Goal: Task Accomplishment & Management: Manage account settings

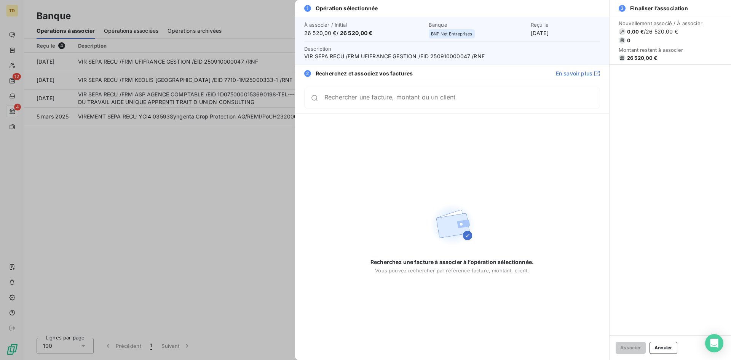
click at [112, 248] on div at bounding box center [365, 180] width 731 height 360
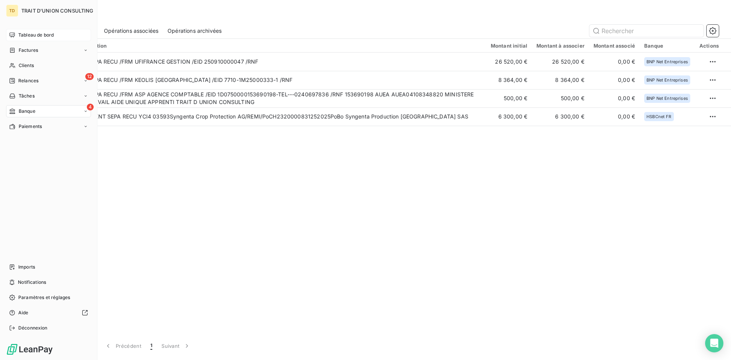
click at [17, 34] on div "Tableau de bord" at bounding box center [48, 35] width 85 height 12
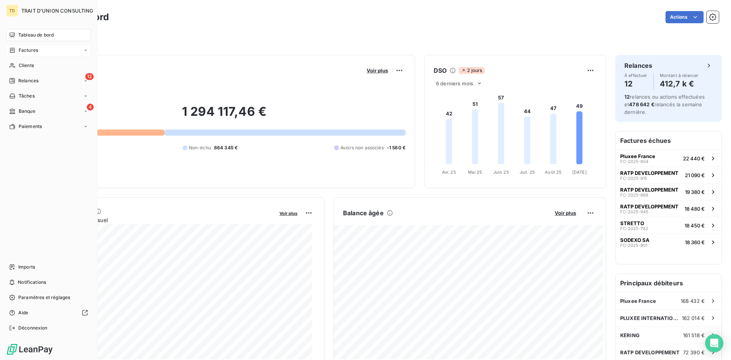
click at [26, 50] on span "Factures" at bounding box center [28, 50] width 19 height 7
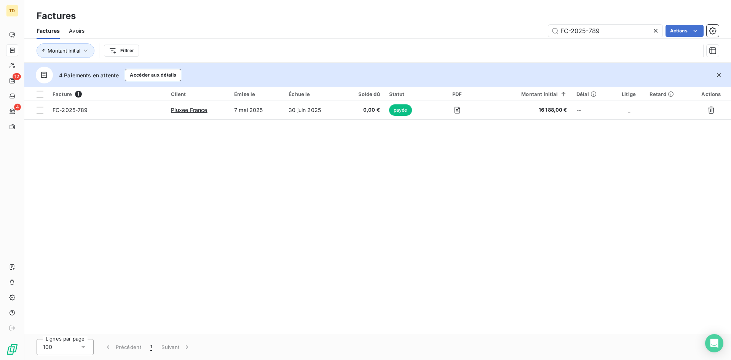
drag, startPoint x: 615, startPoint y: 32, endPoint x: 445, endPoint y: 31, distance: 169.8
click at [445, 31] on div "FC-2025-789 Actions" at bounding box center [406, 31] width 625 height 12
click at [609, 31] on input "FC-2025-849" at bounding box center [605, 31] width 114 height 12
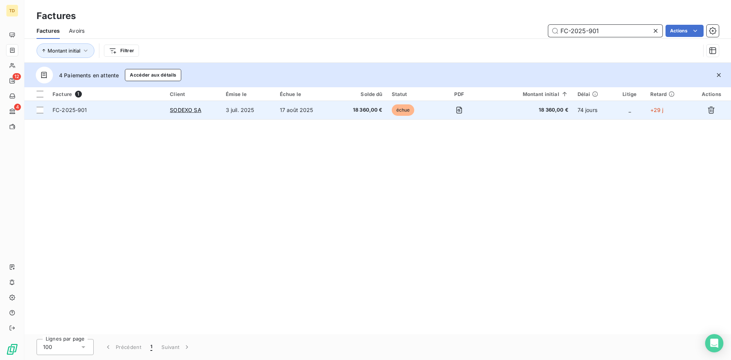
type input "FC-2025-901"
click at [317, 110] on td "17 août 2025" at bounding box center [304, 110] width 59 height 18
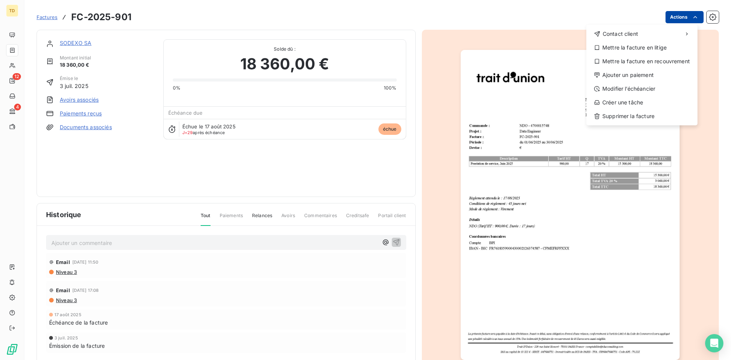
click at [675, 15] on html "TD 12 4 Factures FC-2025-901 Actions Contact client Mettre la facture en litige…" at bounding box center [365, 180] width 731 height 360
click at [626, 70] on div "Ajouter un paiement" at bounding box center [641, 75] width 105 height 12
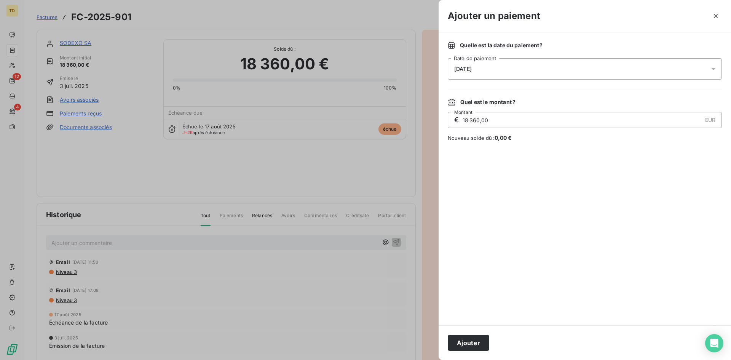
click at [524, 70] on div "[DATE]" at bounding box center [585, 68] width 274 height 21
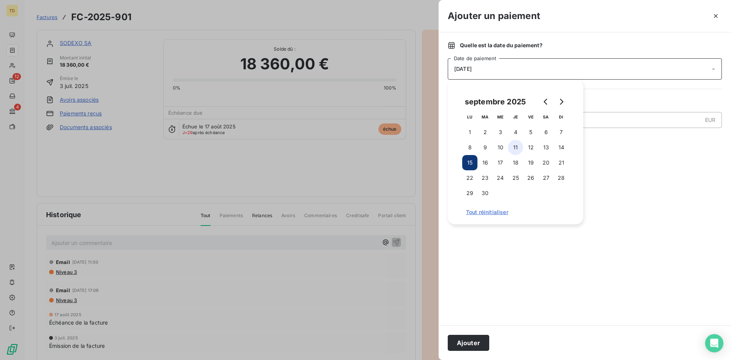
click at [520, 143] on button "11" at bounding box center [515, 147] width 15 height 15
click at [470, 342] on button "Ajouter" at bounding box center [469, 343] width 42 height 16
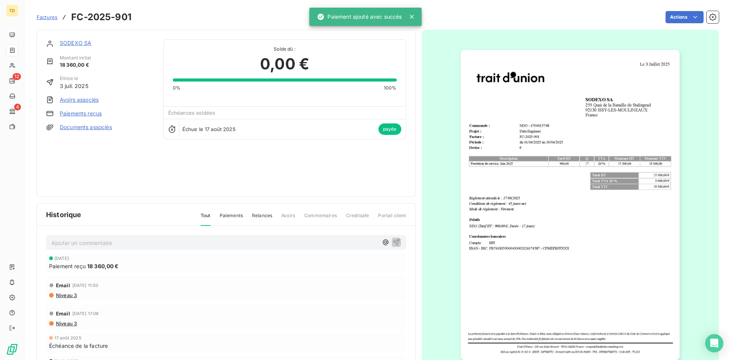
click at [47, 16] on span "Factures" at bounding box center [47, 17] width 21 height 6
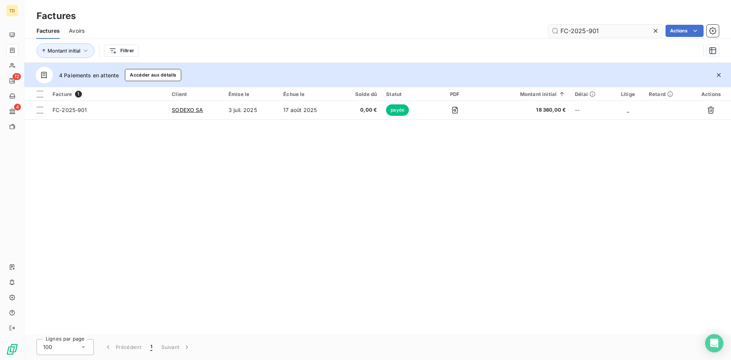
drag, startPoint x: 609, startPoint y: 32, endPoint x: 589, endPoint y: 33, distance: 20.2
click at [589, 33] on input "FC-2025-901" at bounding box center [605, 31] width 114 height 12
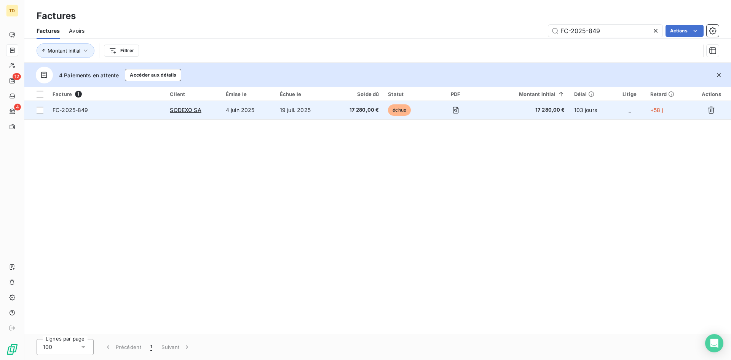
type input "FC-2025-849"
click at [329, 105] on td "19 juil. 2025" at bounding box center [302, 110] width 55 height 18
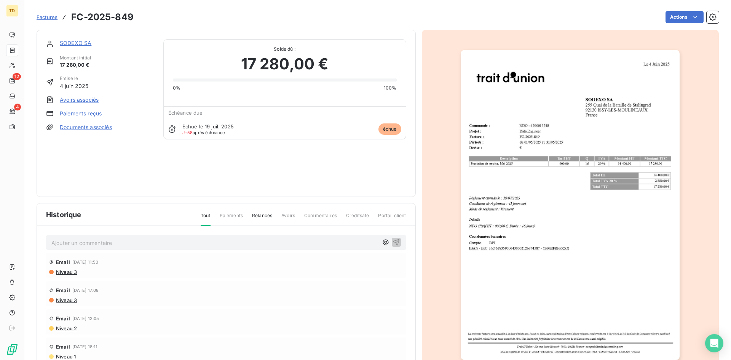
click at [681, 19] on html "TD 12 4 Factures FC-2025-849 Actions SODEXO SA Montant initial 17 280,00 € Émis…" at bounding box center [365, 180] width 731 height 360
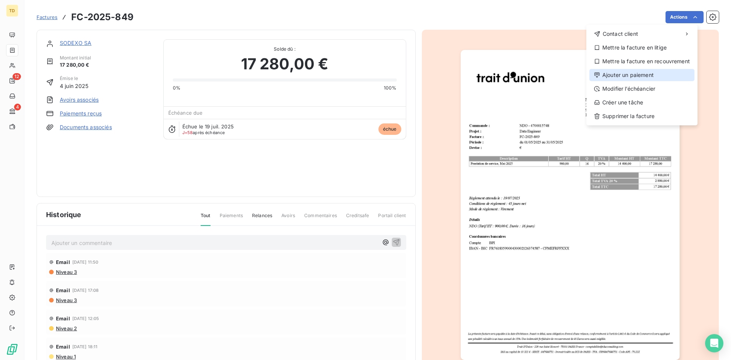
click at [623, 74] on div "Ajouter un paiement" at bounding box center [641, 75] width 105 height 12
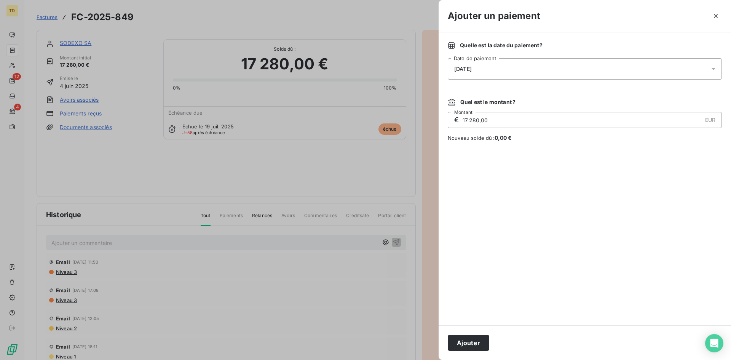
click at [544, 62] on div "[DATE]" at bounding box center [585, 68] width 274 height 21
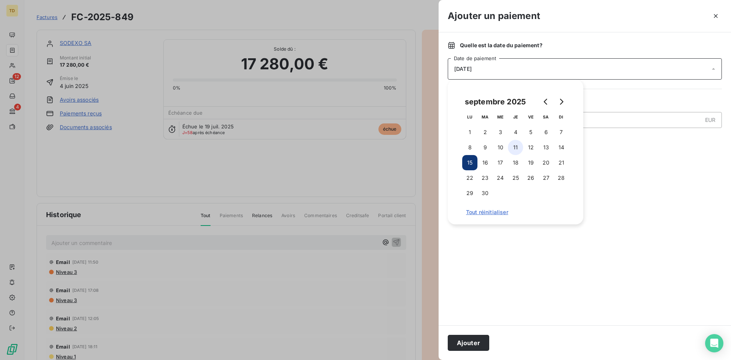
click at [520, 145] on button "11" at bounding box center [515, 147] width 15 height 15
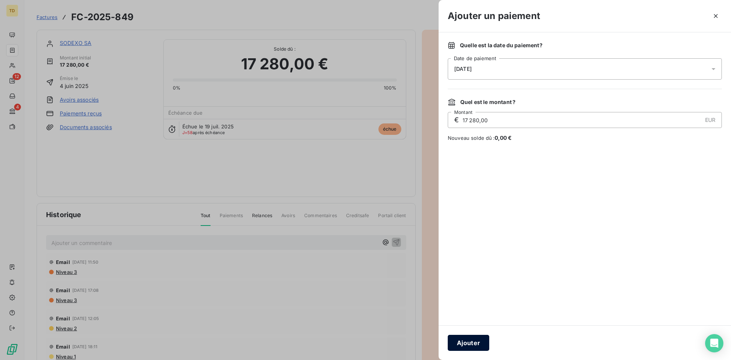
click at [463, 344] on button "Ajouter" at bounding box center [469, 343] width 42 height 16
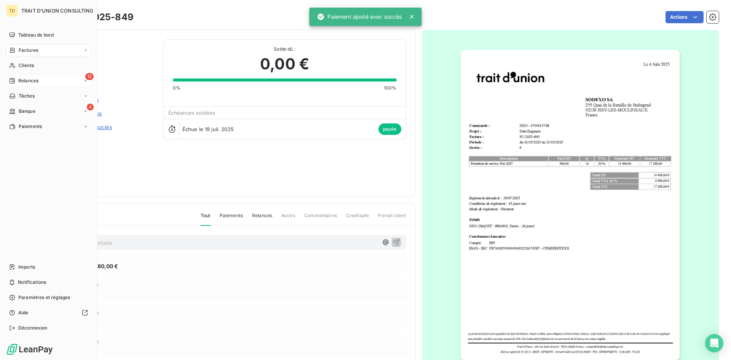
click at [35, 75] on div "12 Relances" at bounding box center [48, 81] width 85 height 12
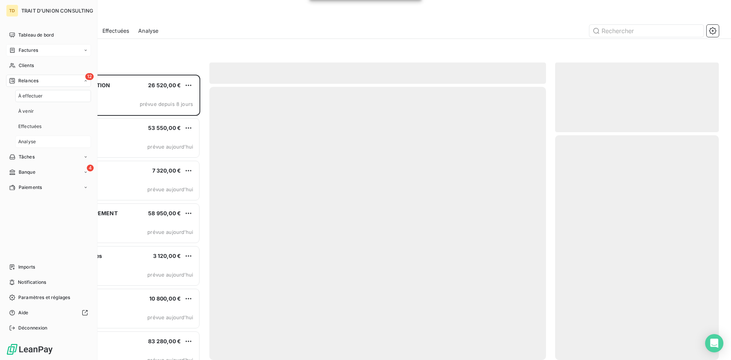
scroll to position [279, 158]
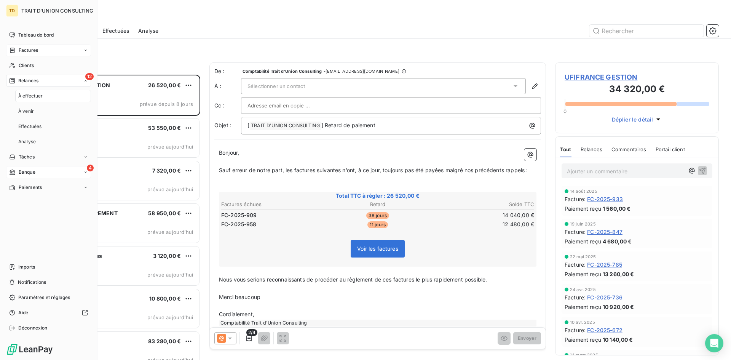
click at [34, 169] on span "Banque" at bounding box center [27, 172] width 17 height 7
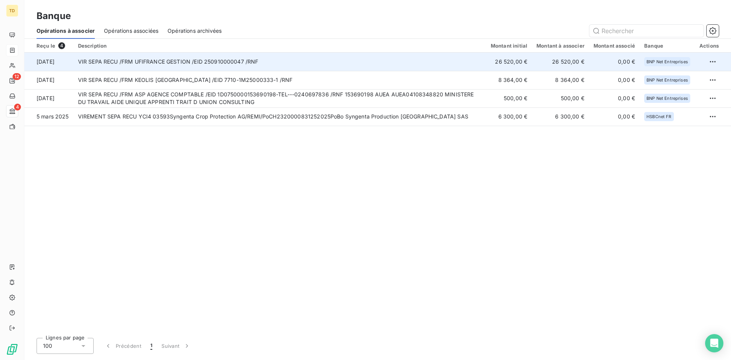
click at [218, 61] on td "VIR SEPA RECU /FRM UFIFRANCE GESTION /EID 250910000047 /RNF" at bounding box center [279, 62] width 413 height 18
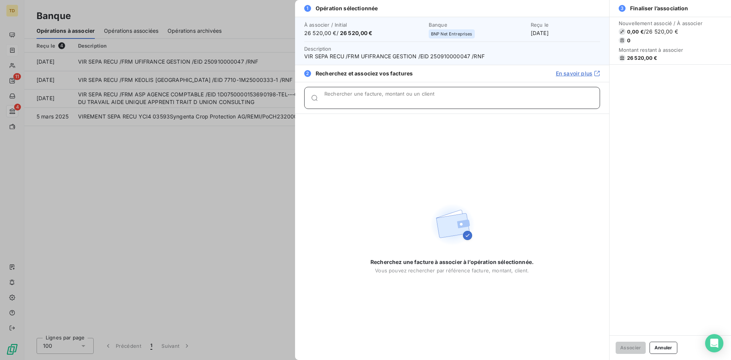
click at [383, 102] on input "Rechercher une facture, montant ou un client" at bounding box center [461, 101] width 275 height 8
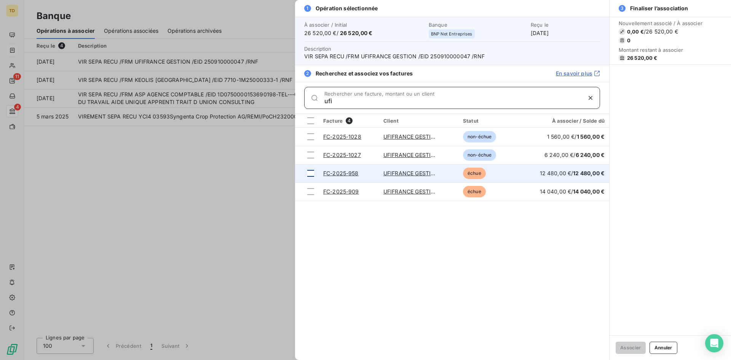
type input "ufi"
click at [314, 173] on td at bounding box center [307, 173] width 24 height 18
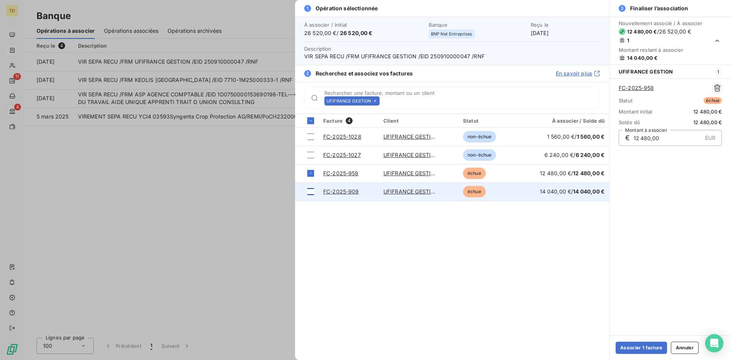
click at [313, 191] on div at bounding box center [310, 191] width 7 height 7
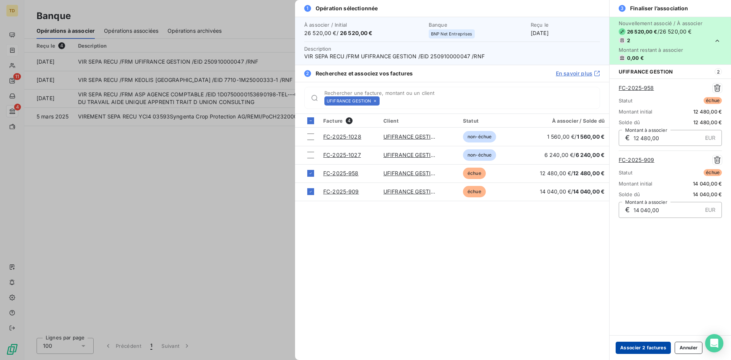
click at [632, 351] on button "Associer 2 factures" at bounding box center [643, 348] width 55 height 12
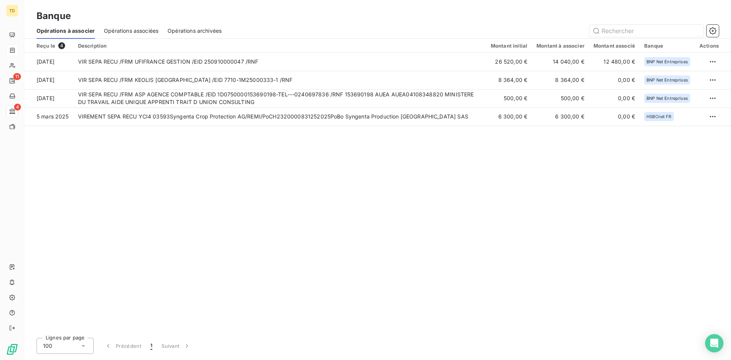
click at [141, 34] on span "Opérations associées" at bounding box center [131, 31] width 54 height 8
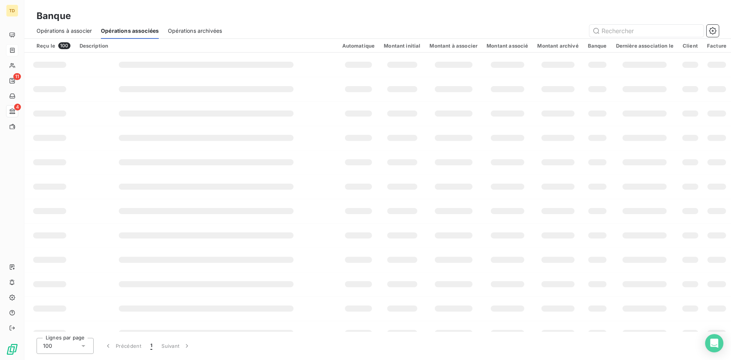
click at [53, 27] on span "Opérations à associer" at bounding box center [64, 31] width 55 height 8
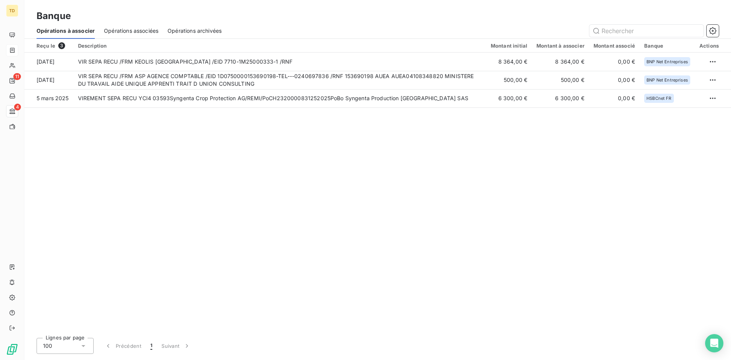
click at [121, 25] on div "Opérations associées" at bounding box center [131, 31] width 54 height 16
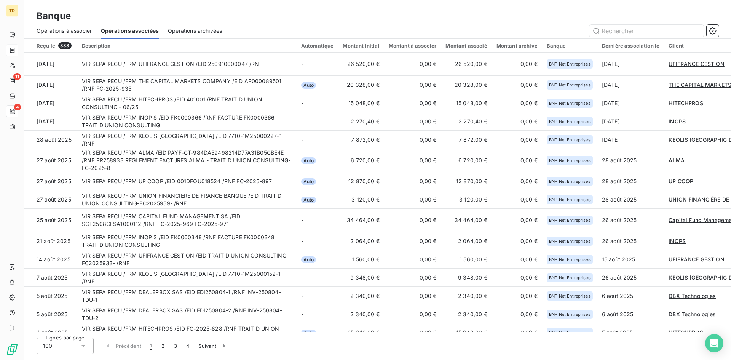
click at [42, 29] on span "Opérations à associer" at bounding box center [64, 31] width 55 height 8
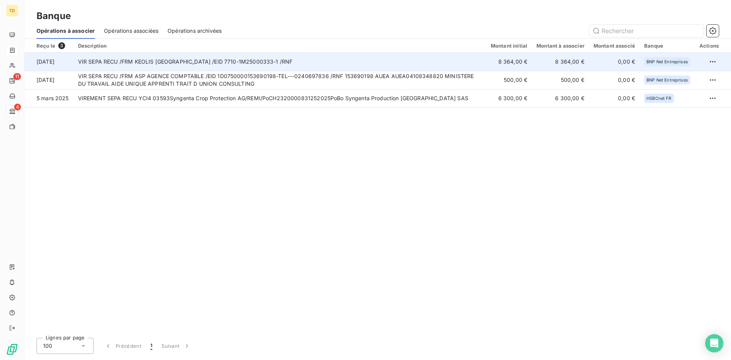
click at [166, 66] on td "VIR SEPA RECU /FRM KEOLIS [GEOGRAPHIC_DATA] /EID 7710-1M25000333-1 /RNF" at bounding box center [279, 62] width 413 height 18
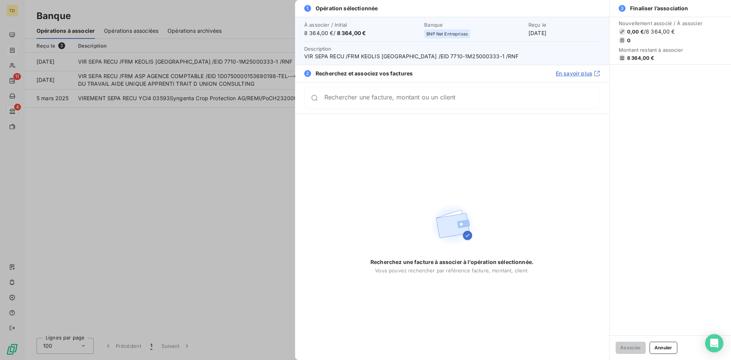
click at [343, 99] on input "Rechercher une facture, montant ou un client" at bounding box center [461, 98] width 275 height 8
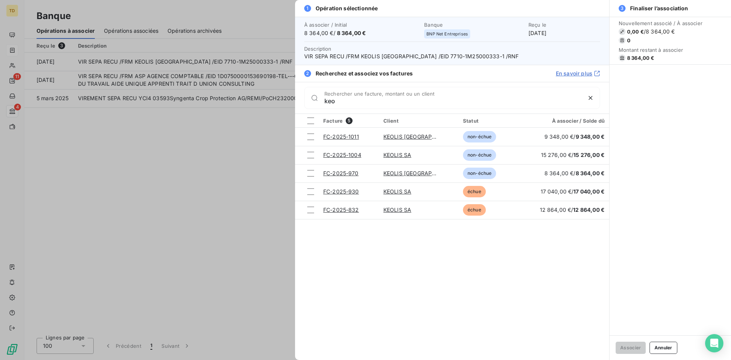
click at [344, 99] on input "keo" at bounding box center [452, 101] width 257 height 8
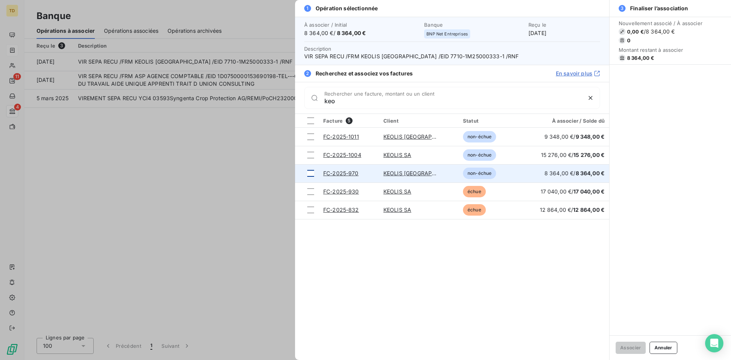
type input "keo"
click at [313, 174] on div at bounding box center [310, 173] width 7 height 7
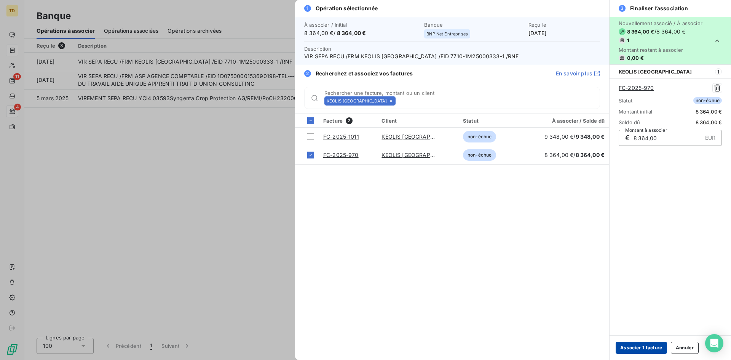
click at [639, 348] on button "Associer 1 facture" at bounding box center [641, 348] width 51 height 12
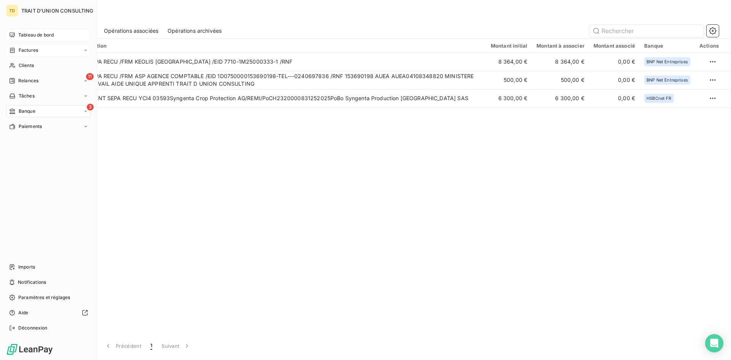
click at [32, 32] on span "Tableau de bord" at bounding box center [35, 35] width 35 height 7
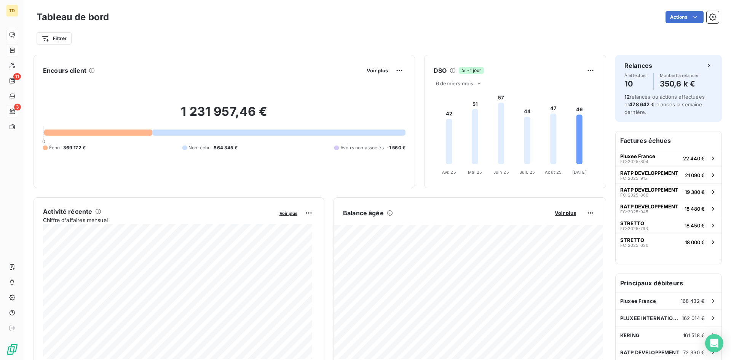
scroll to position [38, 0]
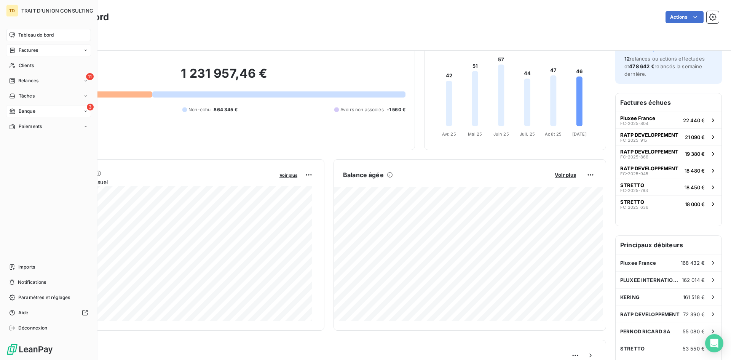
click at [20, 115] on div "3 Banque" at bounding box center [48, 111] width 85 height 12
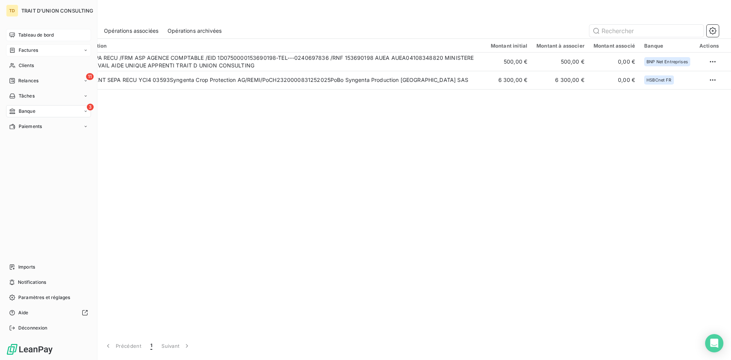
click at [20, 33] on span "Tableau de bord" at bounding box center [35, 35] width 35 height 7
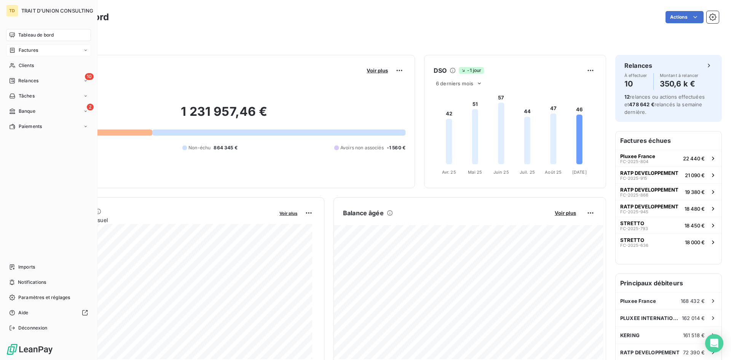
click at [9, 53] on div "Factures" at bounding box center [48, 50] width 85 height 12
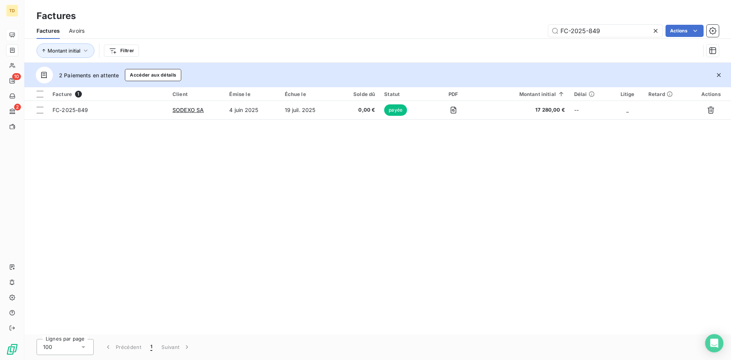
drag, startPoint x: 595, startPoint y: 31, endPoint x: 479, endPoint y: 29, distance: 115.8
click at [479, 29] on div "FC-2025-849 Actions" at bounding box center [406, 31] width 625 height 12
type input "FC-2025-836"
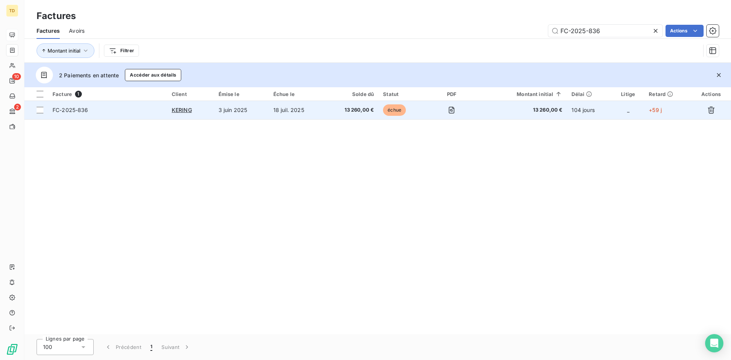
click at [313, 109] on td "18 juil. 2025" at bounding box center [297, 110] width 56 height 18
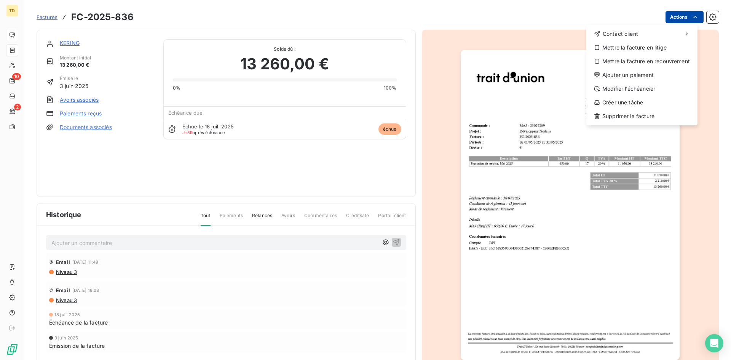
click at [678, 15] on html "TD 10 2 Factures FC-2025-836 Actions Contact client Mettre la facture en litige…" at bounding box center [365, 180] width 731 height 360
click at [621, 77] on div "Ajouter un paiement" at bounding box center [641, 75] width 105 height 12
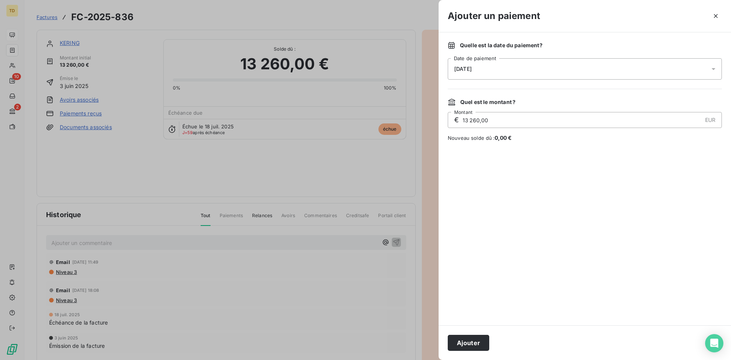
click at [525, 63] on div "[DATE]" at bounding box center [585, 68] width 274 height 21
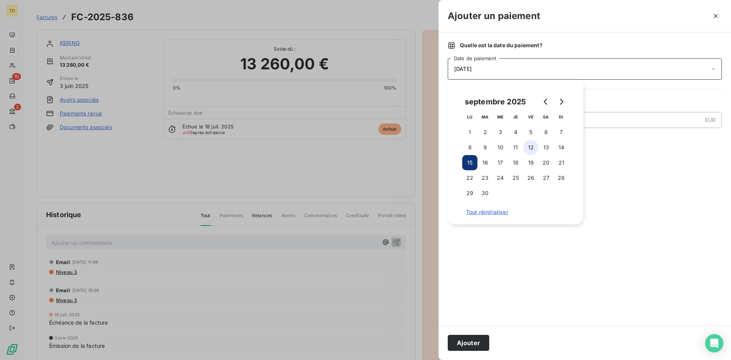
click at [530, 147] on button "12" at bounding box center [530, 147] width 15 height 15
click at [477, 341] on button "Ajouter" at bounding box center [469, 343] width 42 height 16
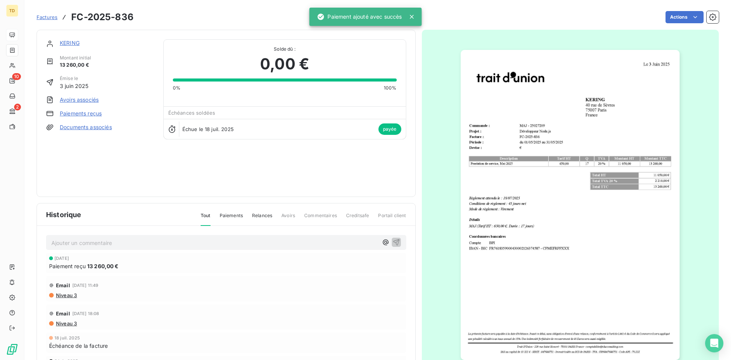
click at [46, 18] on span "Factures" at bounding box center [47, 17] width 21 height 6
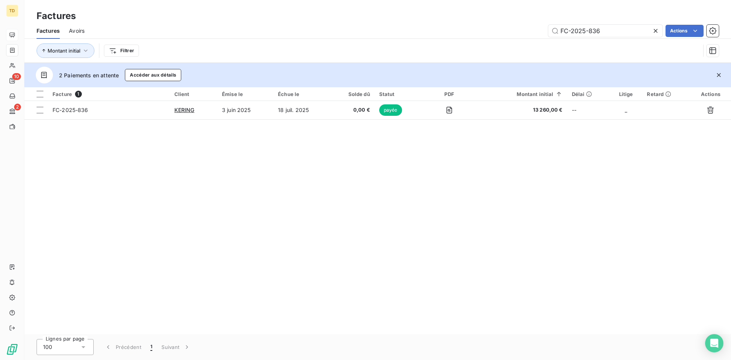
drag, startPoint x: 586, startPoint y: 34, endPoint x: 480, endPoint y: 32, distance: 106.2
click at [480, 32] on div "FC-2025-836 Actions" at bounding box center [406, 31] width 625 height 12
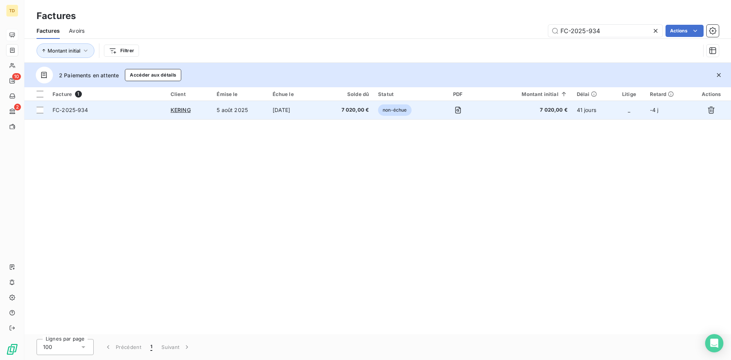
type input "FC-2025-934"
click at [426, 113] on td "non-échue" at bounding box center [403, 110] width 59 height 18
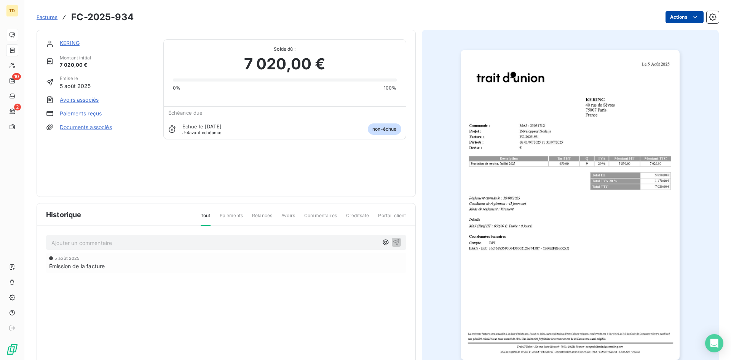
click at [669, 18] on html "TD 10 2 Factures FC-2025-934 Actions KERING Montant initial 7 020,00 € Émise le…" at bounding box center [365, 180] width 731 height 360
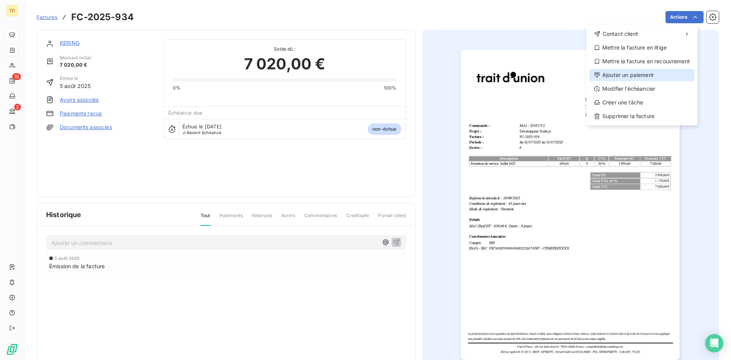
click at [634, 74] on div "Ajouter un paiement" at bounding box center [641, 75] width 105 height 12
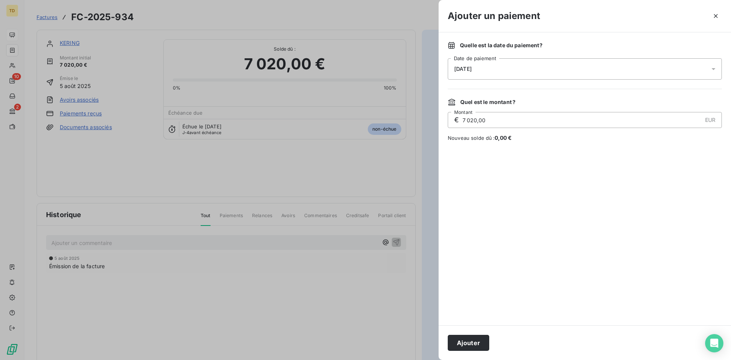
click at [539, 78] on div "[DATE]" at bounding box center [585, 68] width 274 height 21
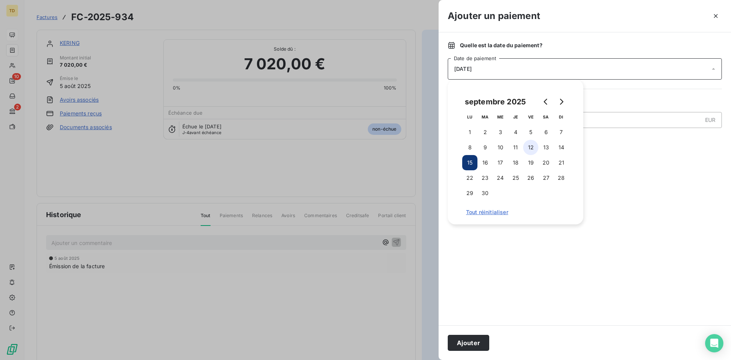
click at [530, 147] on button "12" at bounding box center [530, 147] width 15 height 15
click at [470, 339] on button "Ajouter" at bounding box center [469, 343] width 42 height 16
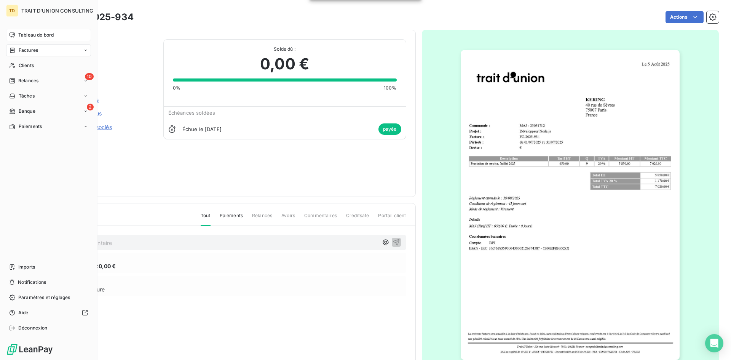
click at [14, 35] on icon at bounding box center [12, 35] width 6 height 6
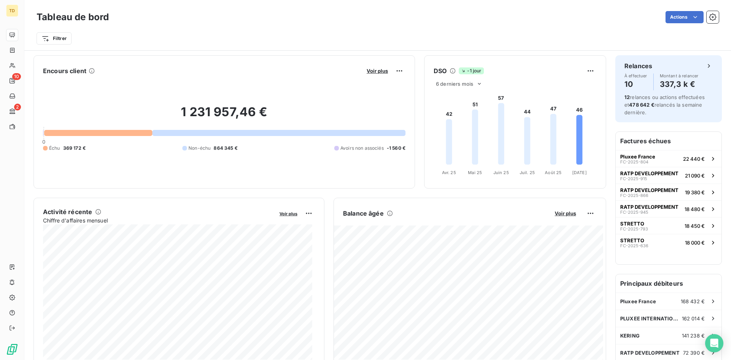
scroll to position [38, 0]
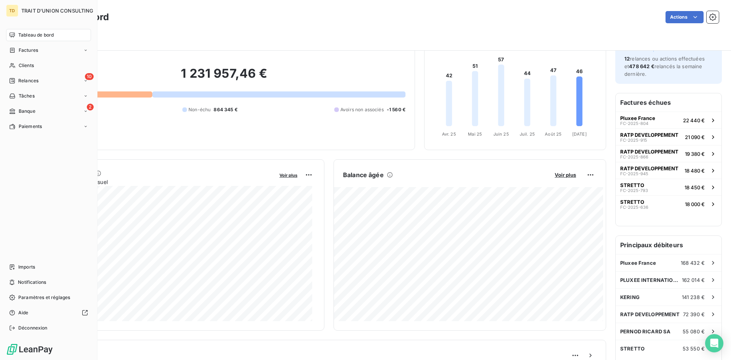
click at [37, 52] on span "Factures" at bounding box center [28, 50] width 19 height 7
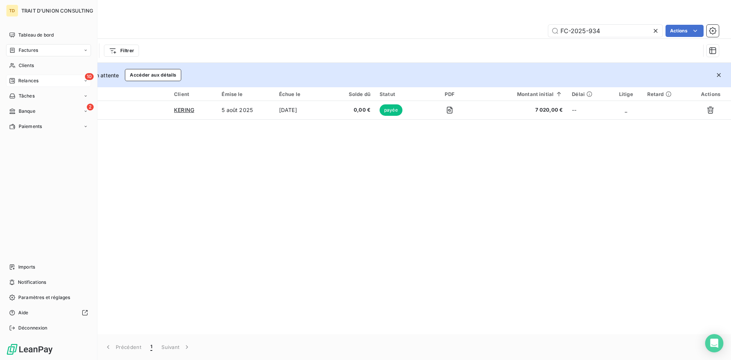
click at [24, 77] on div "10 Relances" at bounding box center [48, 81] width 85 height 12
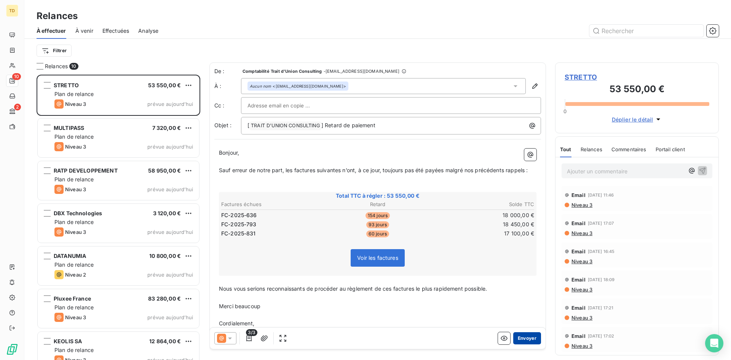
click at [530, 335] on button "Envoyer" at bounding box center [527, 338] width 28 height 12
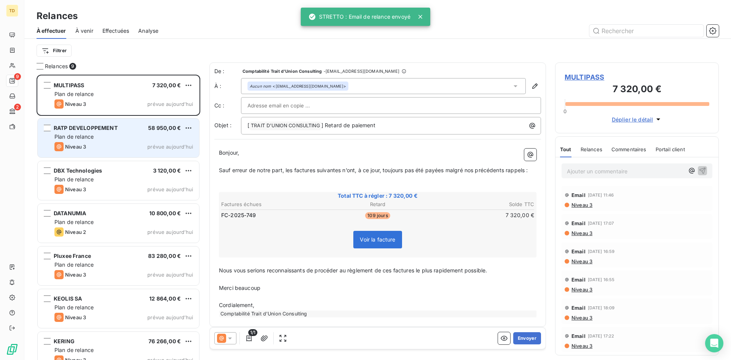
click at [109, 133] on div "RATP DEVELOPPEMENT 58 950,00 € Plan de relance Niveau 3 prévue [DATE]" at bounding box center [118, 137] width 161 height 39
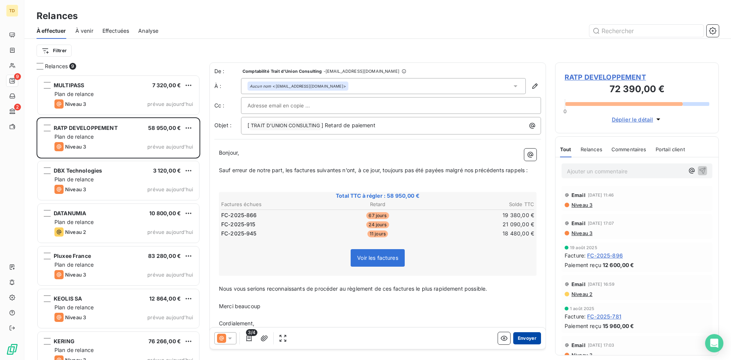
click at [519, 334] on button "Envoyer" at bounding box center [527, 338] width 28 height 12
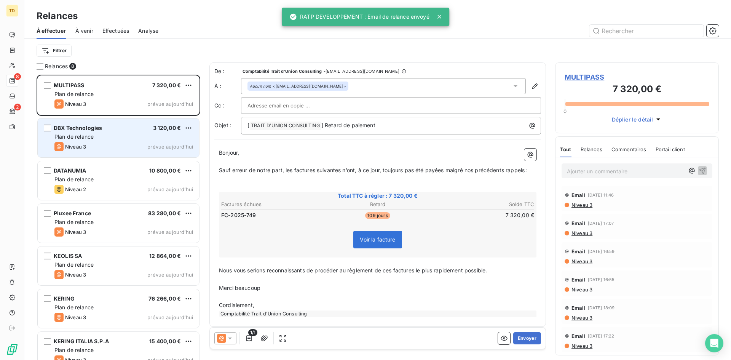
click at [112, 131] on div "DBX Technologies 3 120,00 €" at bounding box center [123, 128] width 139 height 7
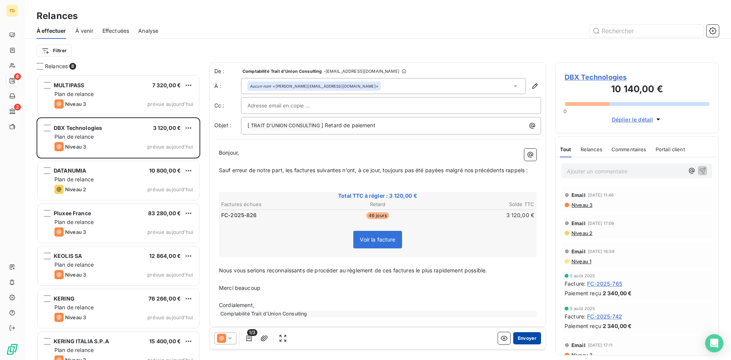
click at [516, 337] on button "Envoyer" at bounding box center [527, 338] width 28 height 12
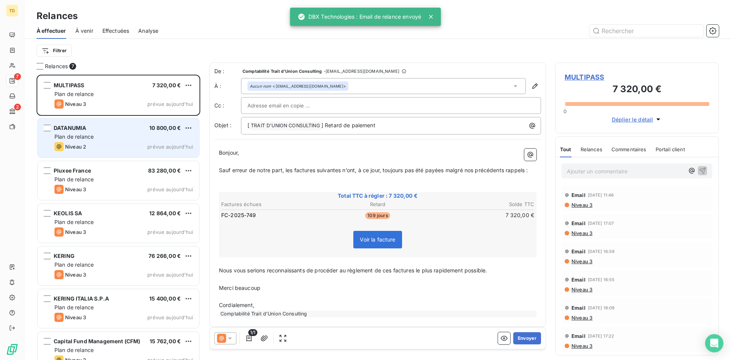
click at [102, 139] on div "Plan de relance" at bounding box center [123, 137] width 139 height 8
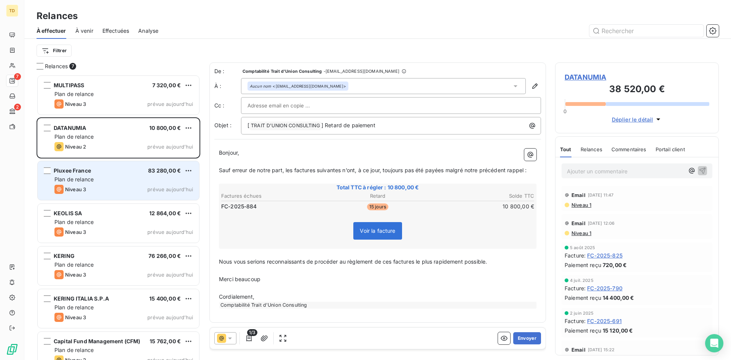
click at [132, 185] on div "Niveau 3 prévue aujourd’hui" at bounding box center [123, 189] width 139 height 9
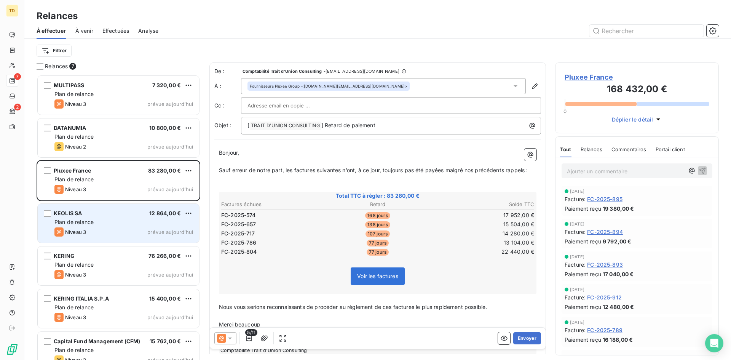
click at [99, 213] on div "KEOLIS SA 12 864,00 €" at bounding box center [123, 213] width 139 height 7
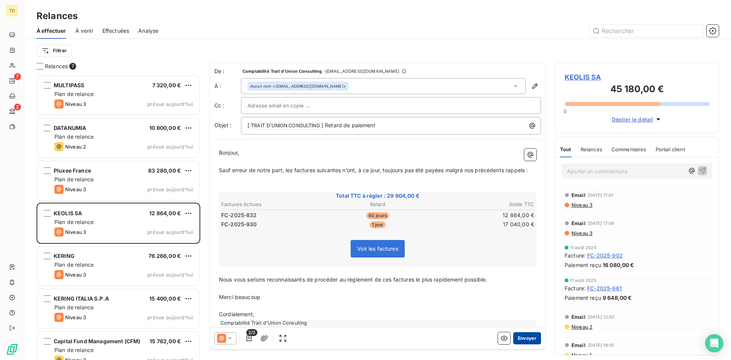
click at [519, 339] on button "Envoyer" at bounding box center [527, 338] width 28 height 12
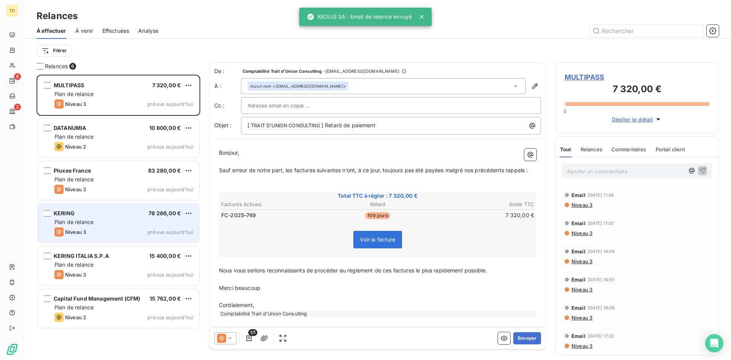
click at [88, 211] on div "KERING 76 266,00 €" at bounding box center [123, 213] width 139 height 7
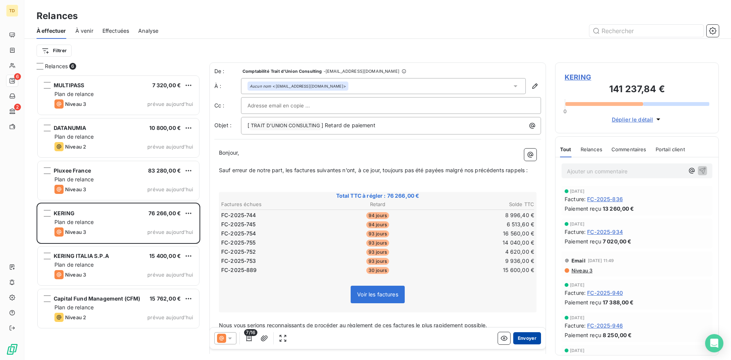
click at [525, 339] on button "Envoyer" at bounding box center [527, 338] width 28 height 12
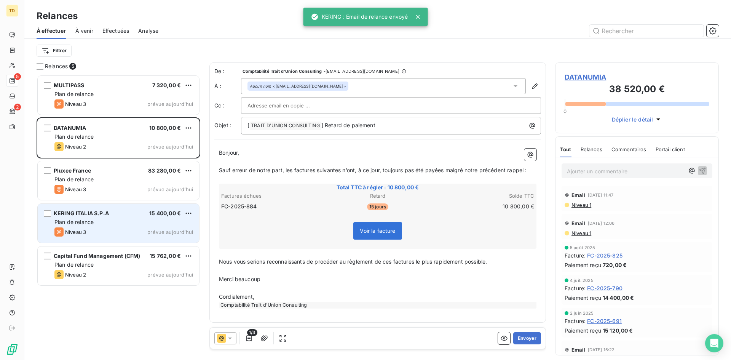
click at [133, 216] on div "KERING ITALIA S.P.A 15 400,00 €" at bounding box center [123, 213] width 139 height 7
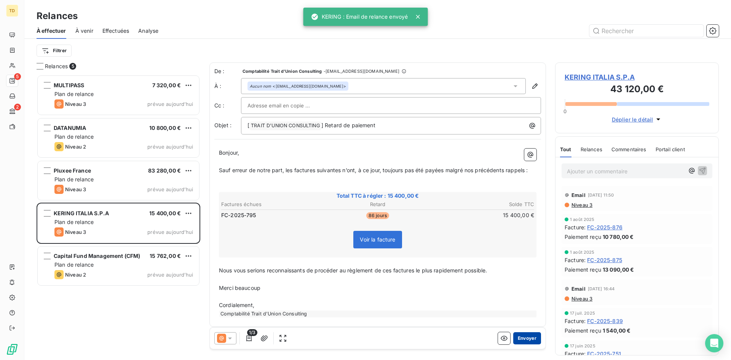
click at [520, 341] on button "Envoyer" at bounding box center [527, 338] width 28 height 12
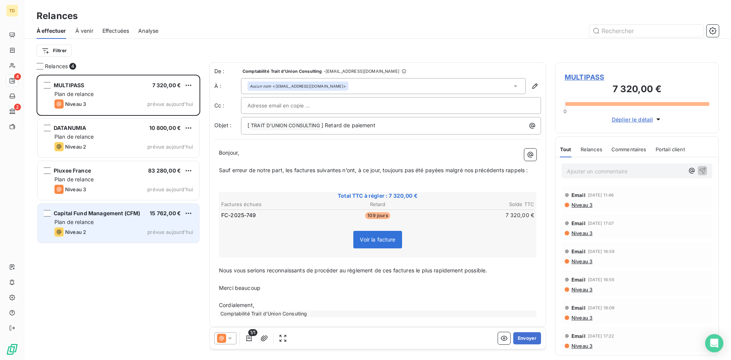
click at [130, 216] on span "Capital Fund Management (CFM)" at bounding box center [97, 213] width 86 height 6
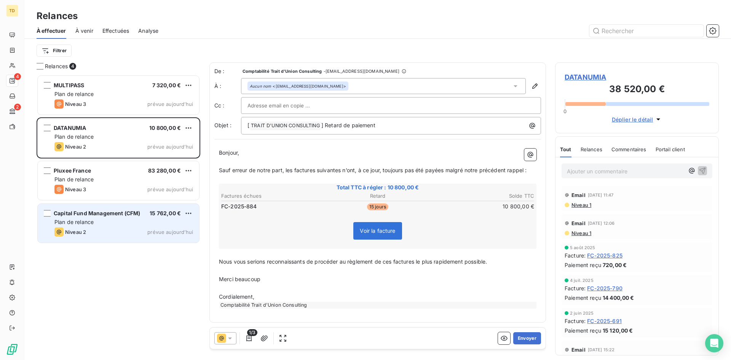
click at [125, 228] on div "Niveau 2 prévue aujourd’hui" at bounding box center [123, 231] width 139 height 9
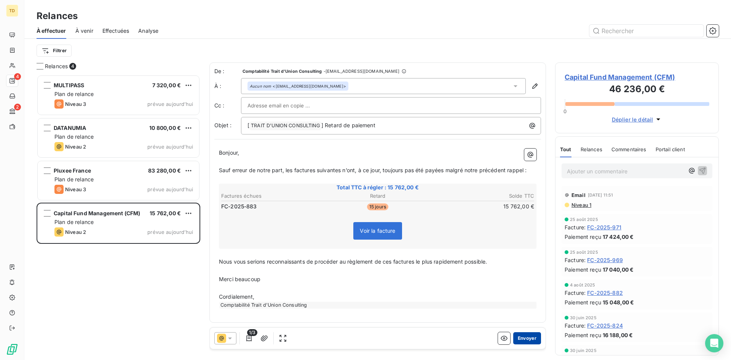
click at [532, 336] on button "Envoyer" at bounding box center [527, 338] width 28 height 12
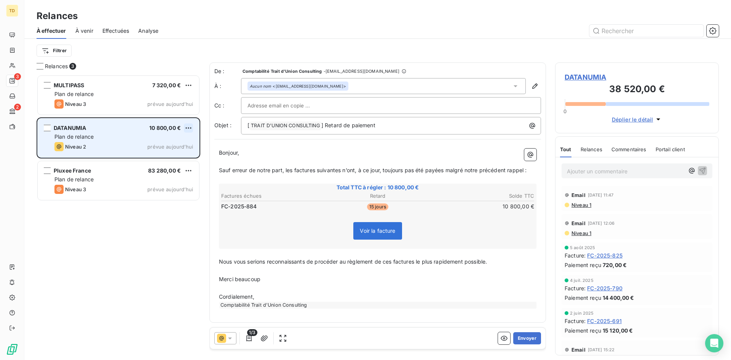
click at [189, 126] on html "TD 3 2 Relances À effectuer À venir Effectuées Analyse Filtrer Relances 3 MULTI…" at bounding box center [365, 180] width 731 height 360
click at [152, 145] on div "Replanifier cette action" at bounding box center [155, 143] width 68 height 12
select select "8"
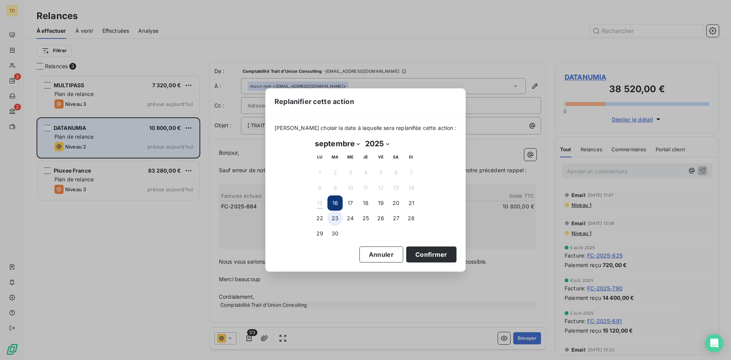
click at [332, 216] on button "23" at bounding box center [334, 218] width 15 height 15
click at [437, 259] on button "Confirmer" at bounding box center [431, 254] width 50 height 16
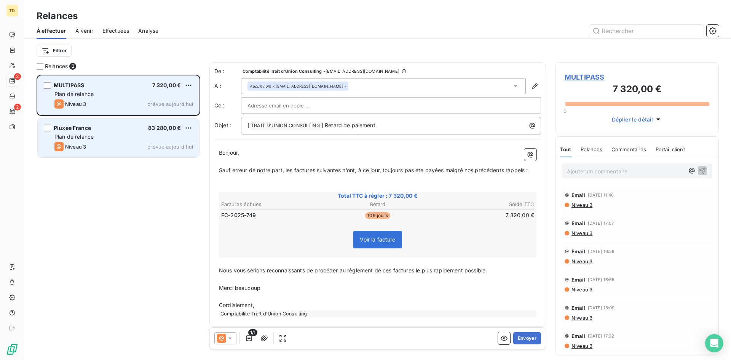
click at [121, 88] on div "MULTIPASS 7 320,00 €" at bounding box center [123, 85] width 139 height 7
click at [185, 84] on html "TD 2 2 Relances À effectuer À venir Effectuées Analyse Filtrer Relances 2 MULTI…" at bounding box center [365, 180] width 731 height 360
click at [145, 97] on div "Replanifier cette action" at bounding box center [155, 100] width 68 height 12
select select "8"
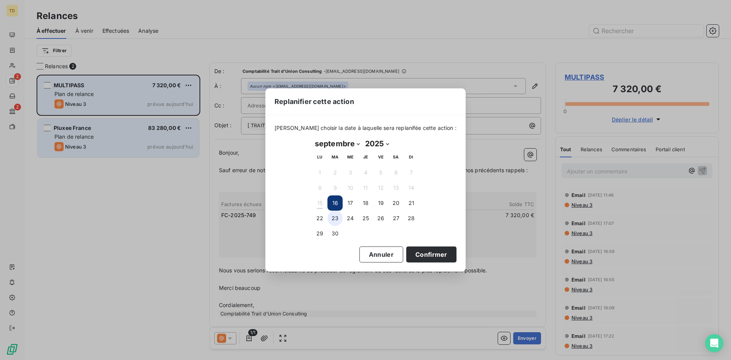
click at [332, 222] on button "23" at bounding box center [334, 218] width 15 height 15
click at [430, 251] on button "Confirmer" at bounding box center [431, 254] width 50 height 16
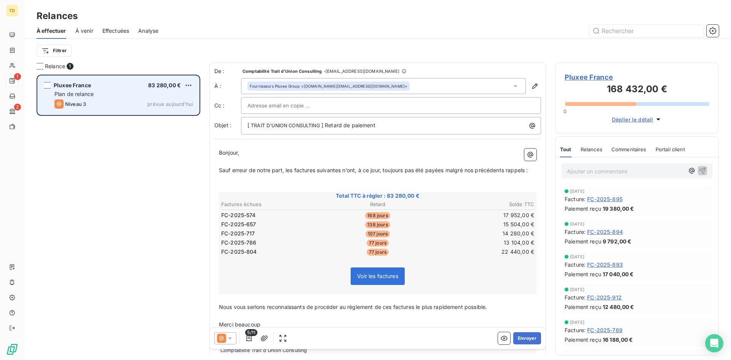
click at [141, 98] on div "Pluxee [GEOGRAPHIC_DATA] 83 280,00 € Plan de relance Niveau 3 prévue [DATE]" at bounding box center [118, 95] width 161 height 39
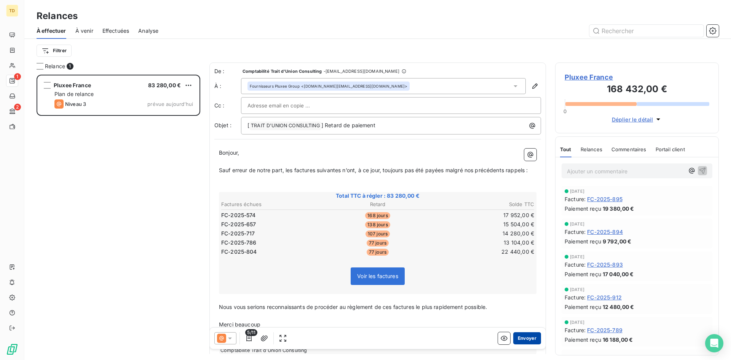
click at [525, 334] on button "Envoyer" at bounding box center [527, 338] width 28 height 12
